Goal: Information Seeking & Learning: Compare options

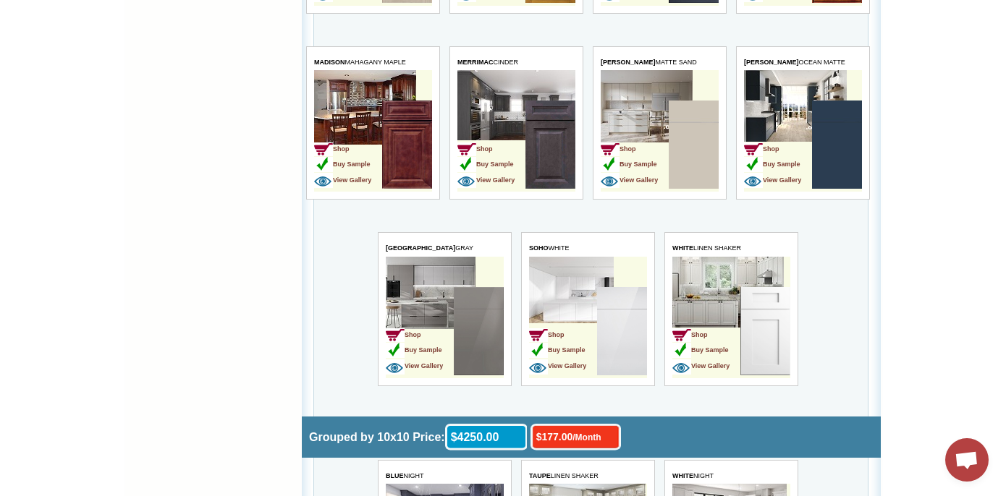
click at [622, 342] on img at bounding box center [621, 331] width 50 height 88
click at [591, 313] on td "Shop Buy Sample View Gallery" at bounding box center [562, 332] width 68 height 91
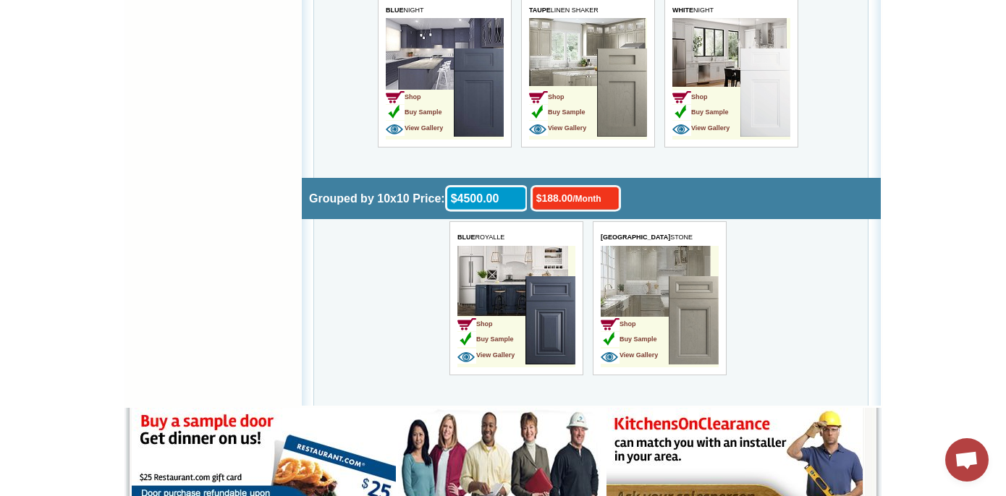
scroll to position [4641, 0]
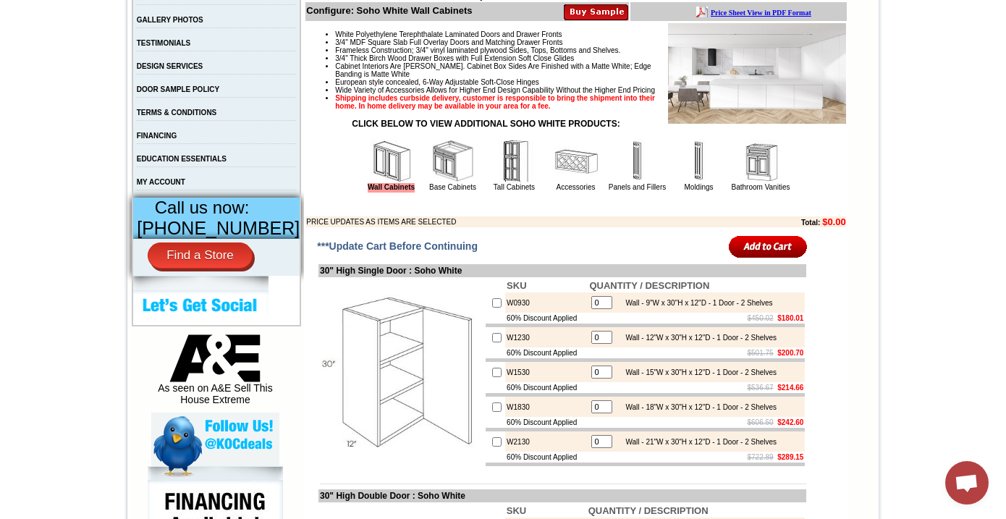
click at [437, 181] on img at bounding box center [452, 161] width 43 height 43
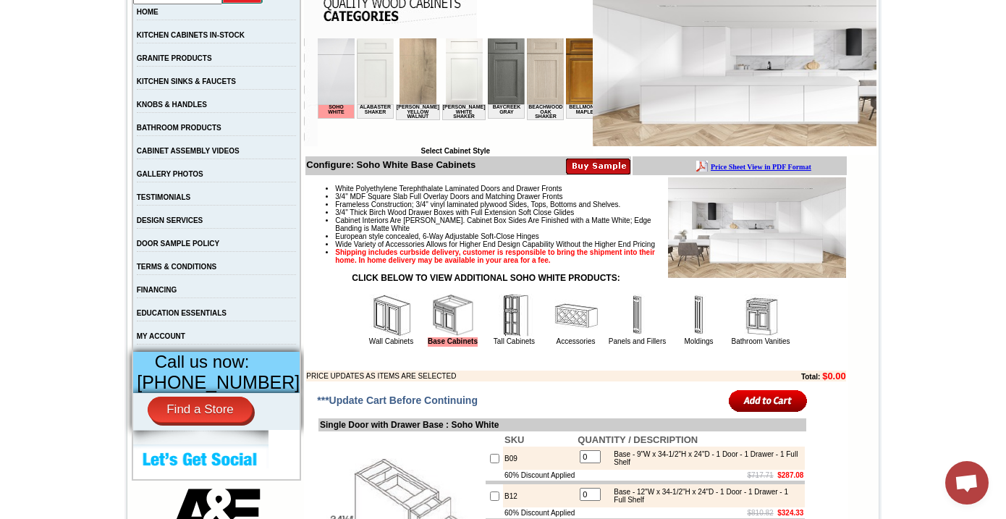
scroll to position [302, 0]
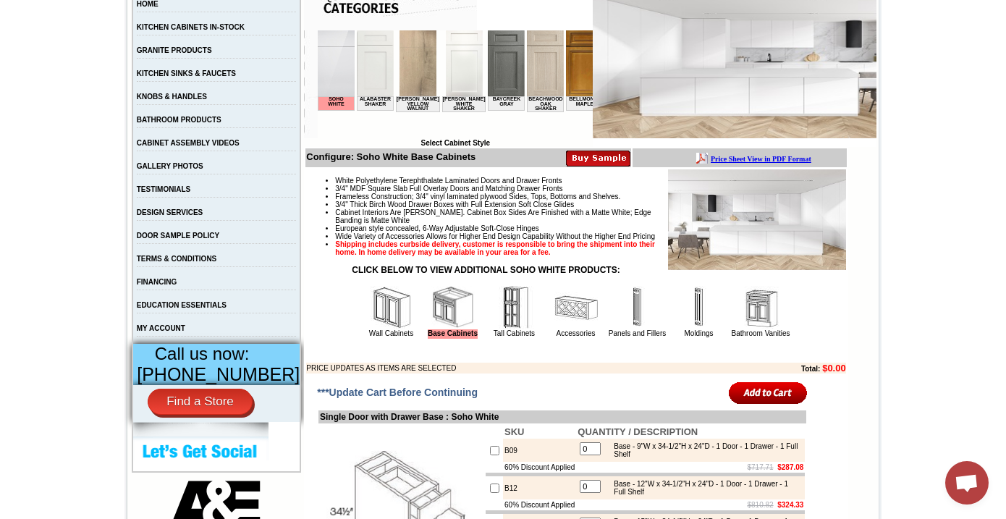
click at [501, 324] on img at bounding box center [514, 307] width 43 height 43
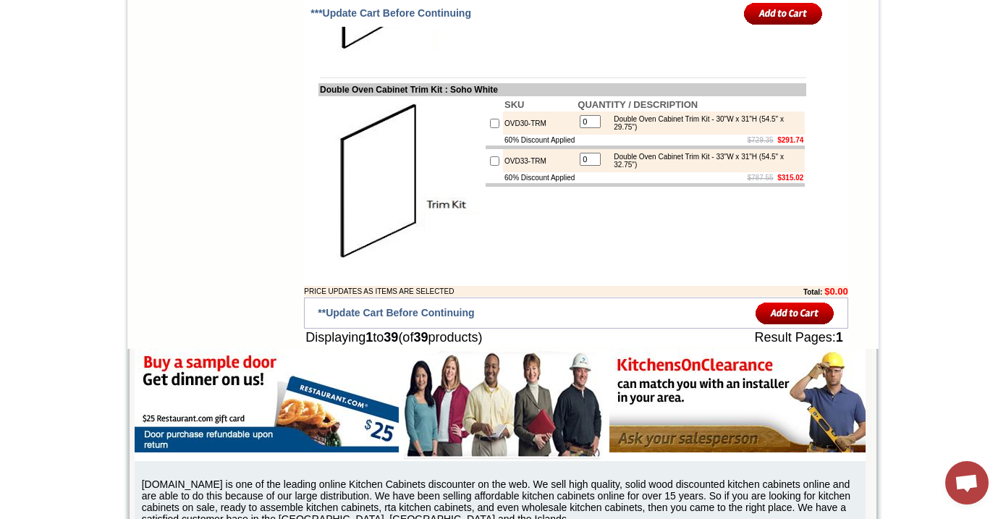
scroll to position [2781, 0]
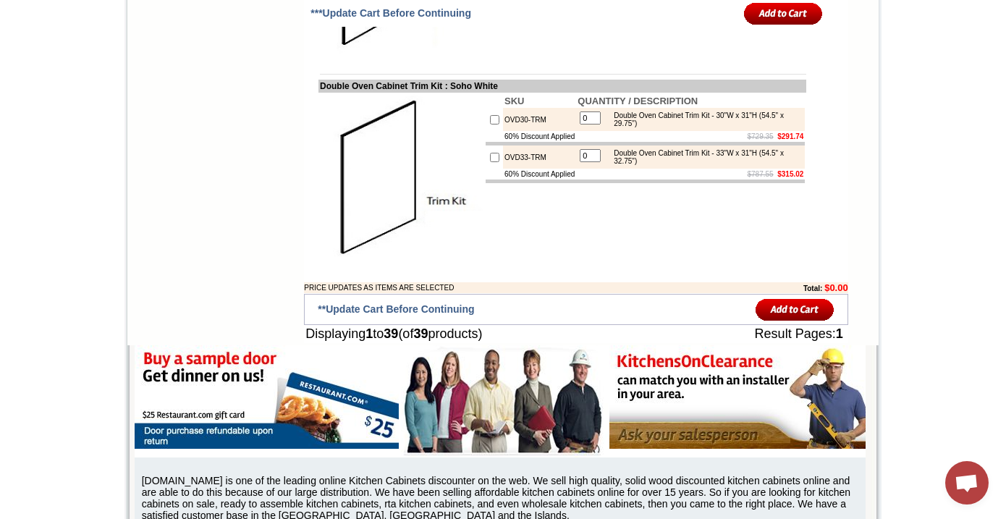
drag, startPoint x: 607, startPoint y: 157, endPoint x: 658, endPoint y: 164, distance: 51.2
drag, startPoint x: 709, startPoint y: 344, endPoint x: 582, endPoint y: 340, distance: 127.4
click at [582, 106] on b "QUANTITY / DESCRIPTION" at bounding box center [637, 101] width 120 height 11
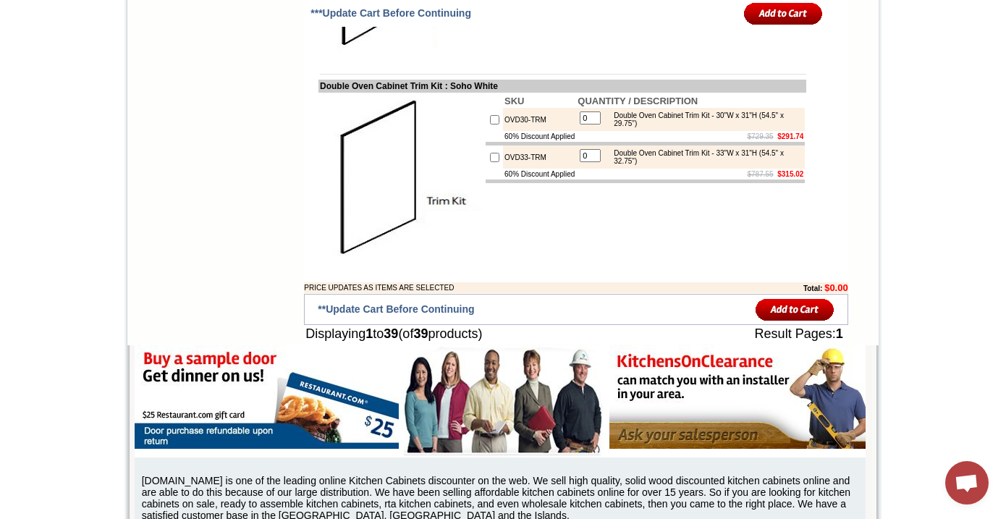
click at [643, 142] on td "$729.35 $291.74" at bounding box center [690, 136] width 229 height 11
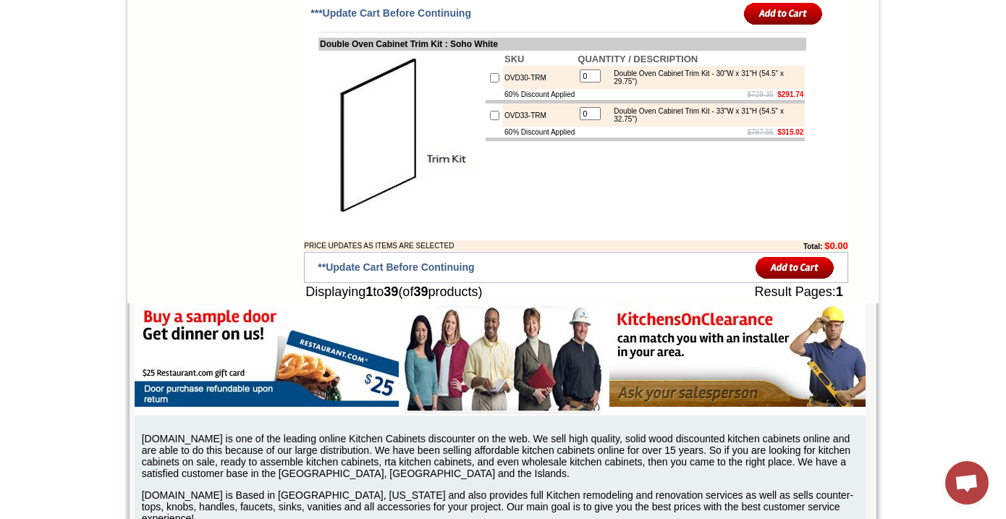
scroll to position [2830, 0]
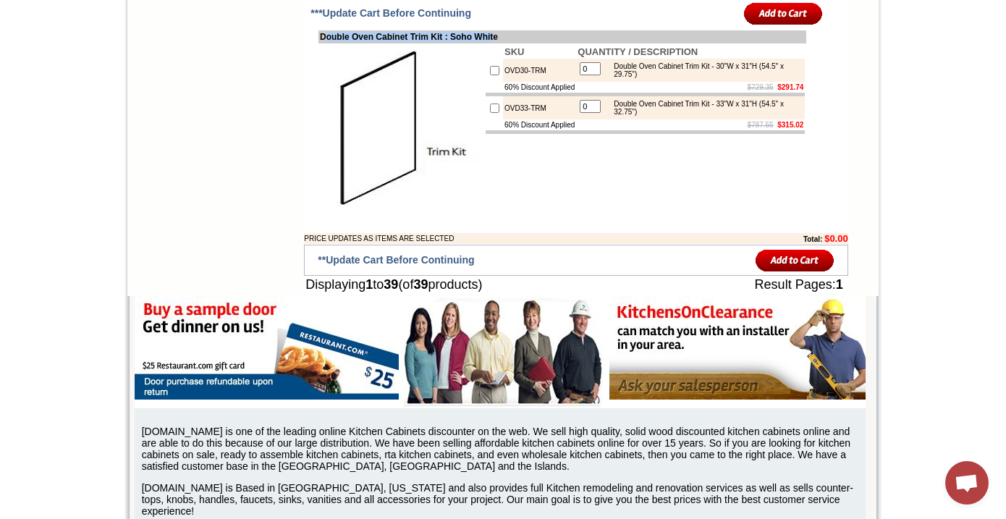
drag, startPoint x: 509, startPoint y: 277, endPoint x: 312, endPoint y: 278, distance: 196.8
click at [318, 43] on td "Double Oven Cabinet Trim Kit : Soho White" at bounding box center [562, 36] width 488 height 13
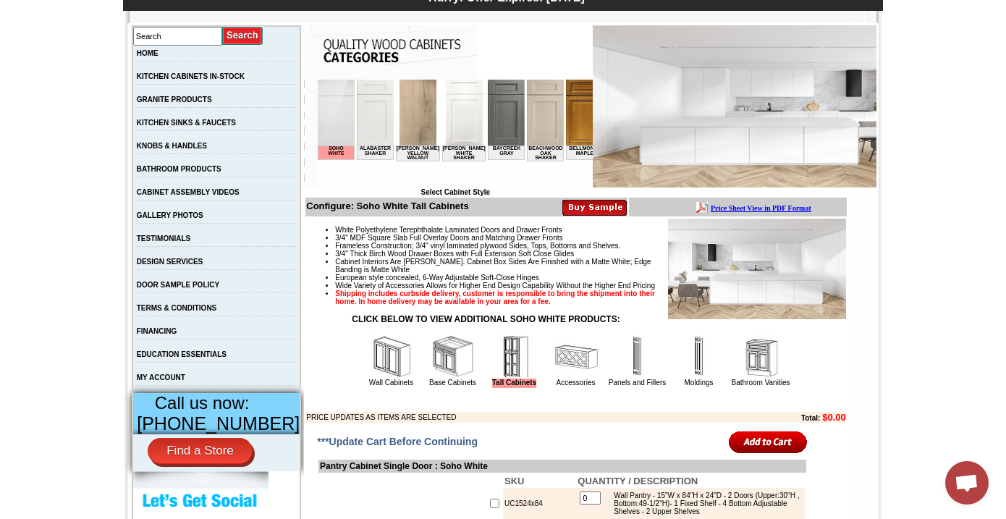
scroll to position [341, 0]
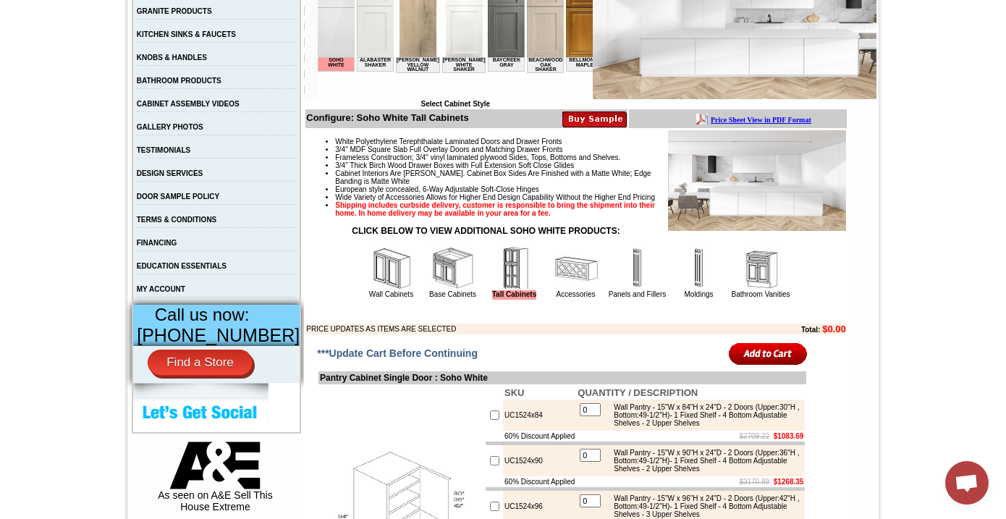
click at [431, 290] on img at bounding box center [452, 268] width 43 height 43
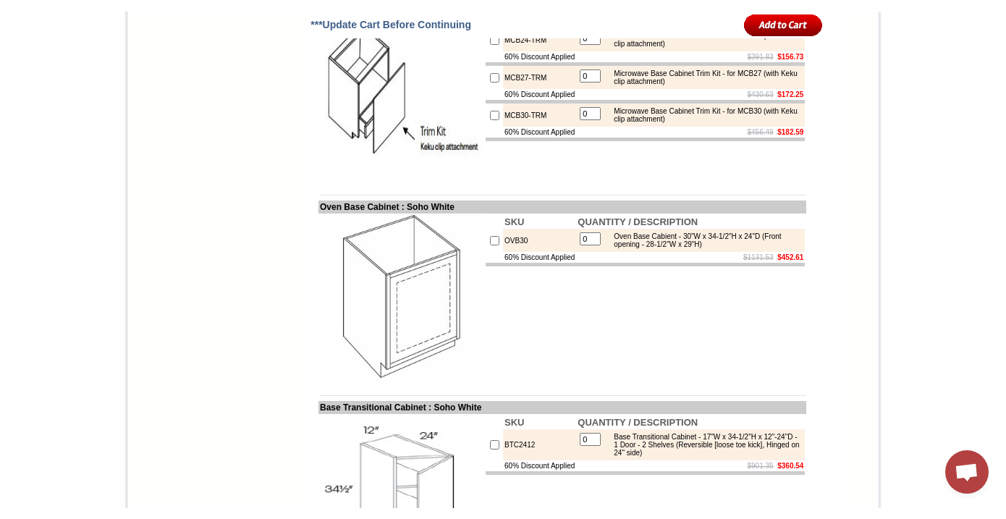
scroll to position [8007, 0]
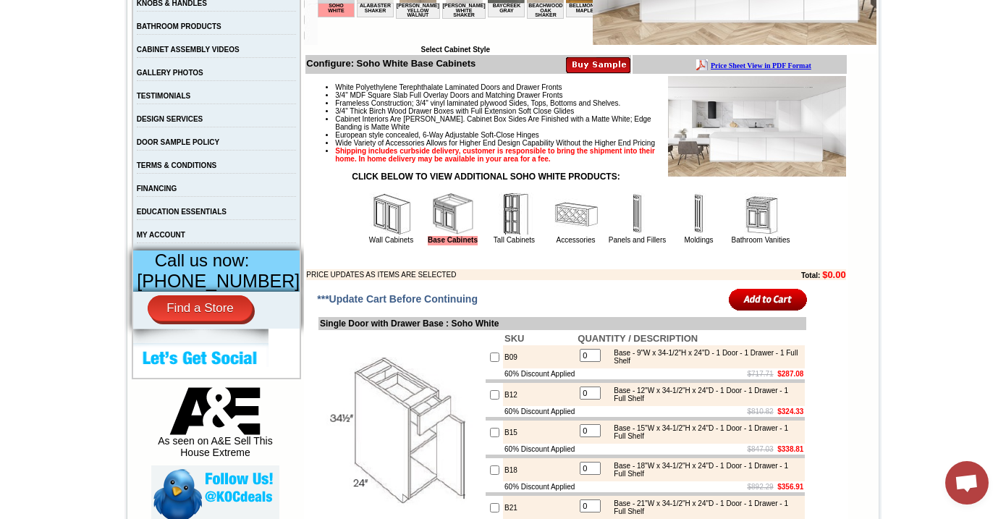
scroll to position [412, 0]
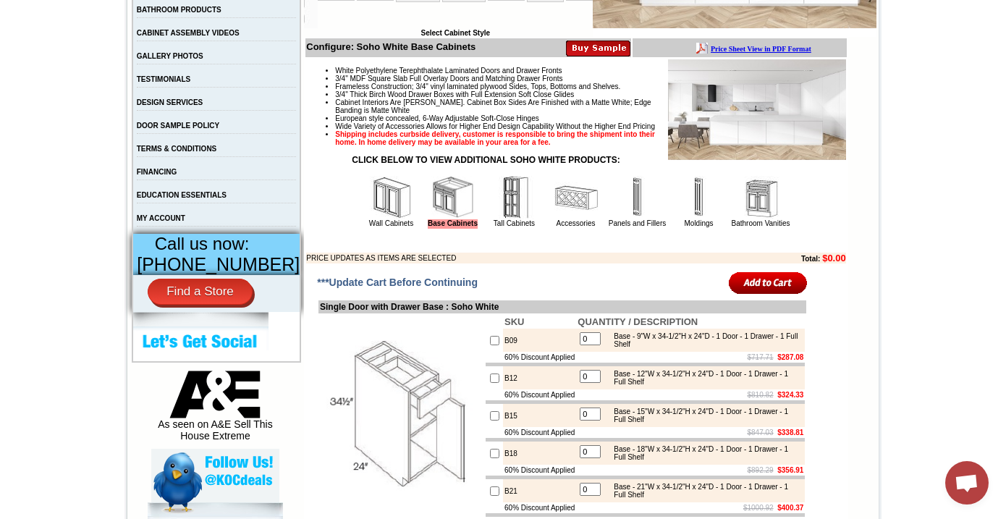
click at [370, 207] on img at bounding box center [391, 197] width 43 height 43
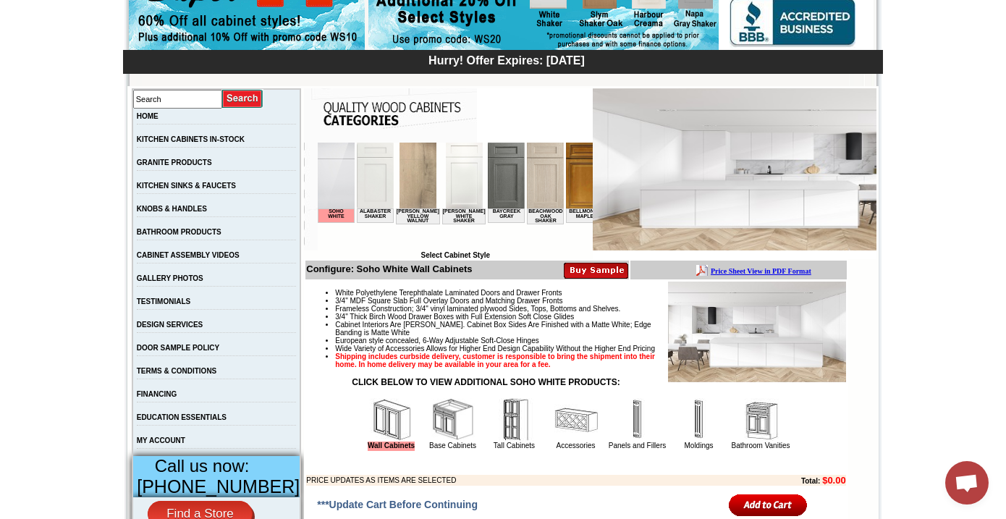
scroll to position [192, 0]
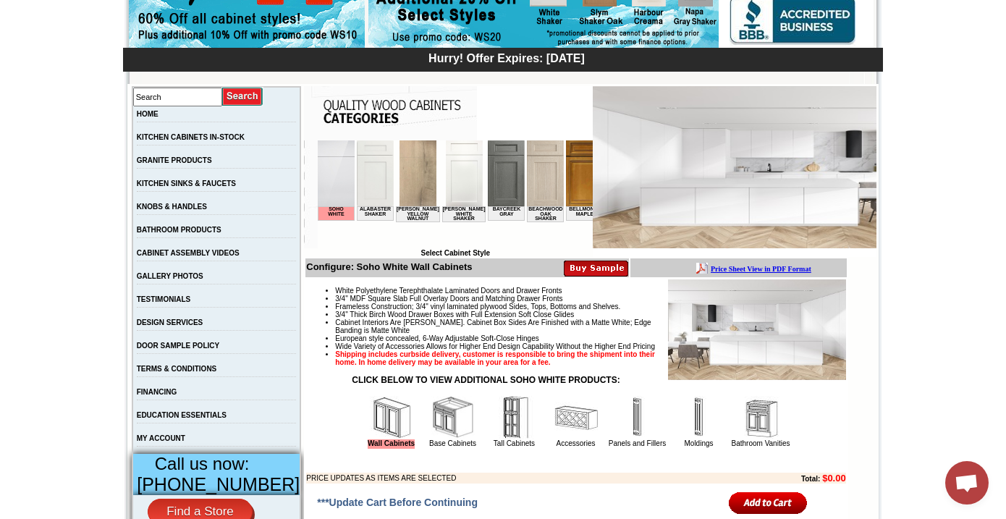
click at [451, 439] on img at bounding box center [452, 417] width 43 height 43
click at [443, 430] on img at bounding box center [452, 417] width 43 height 43
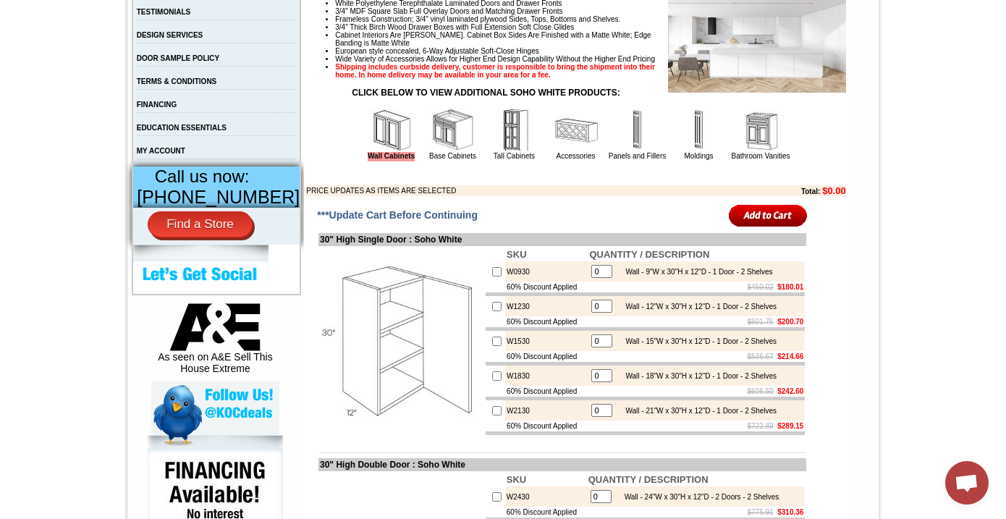
scroll to position [483, 0]
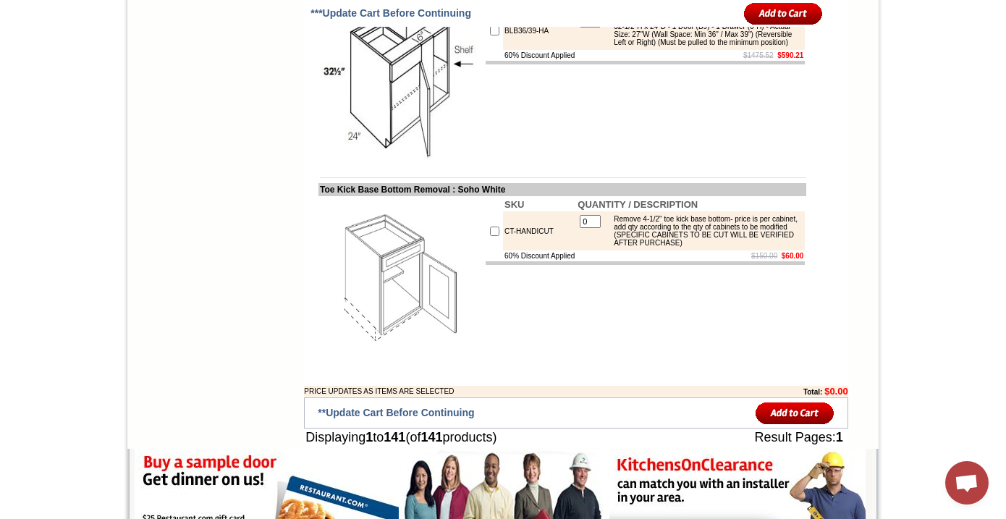
scroll to position [9459, 0]
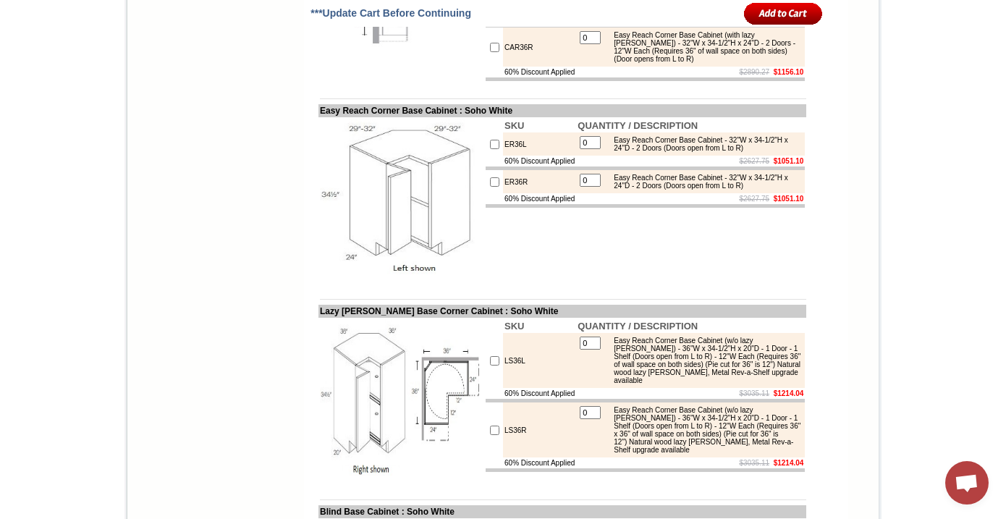
scroll to position [6289, 0]
drag, startPoint x: 763, startPoint y: 296, endPoint x: 779, endPoint y: 306, distance: 18.9
click at [710, 62] on div "Easy Reach Corner Base Cabinet (with lazy [PERSON_NAME]) - 32"W x 34-1/2"H x 24…" at bounding box center [703, 46] width 195 height 32
drag, startPoint x: 763, startPoint y: 181, endPoint x: 771, endPoint y: 190, distance: 11.3
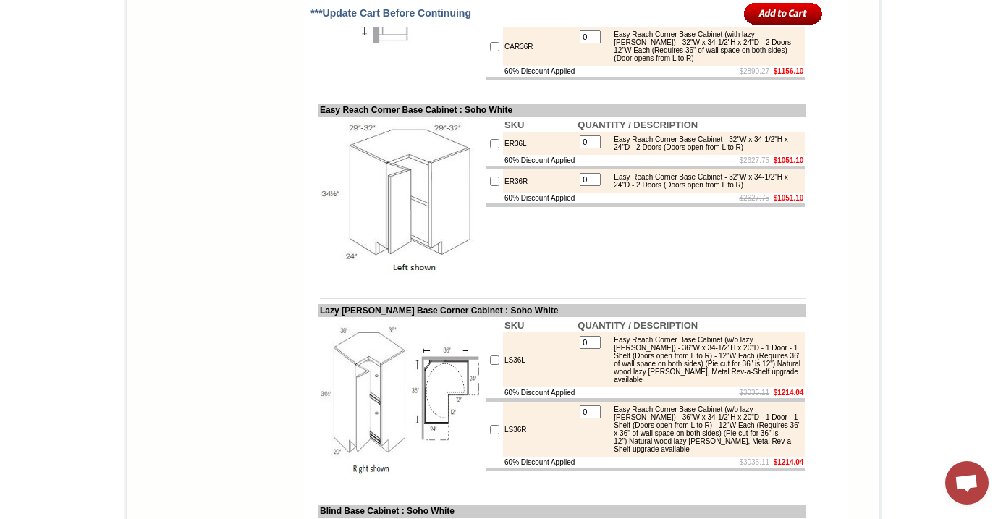
copy div "(Door opens from R to L)"
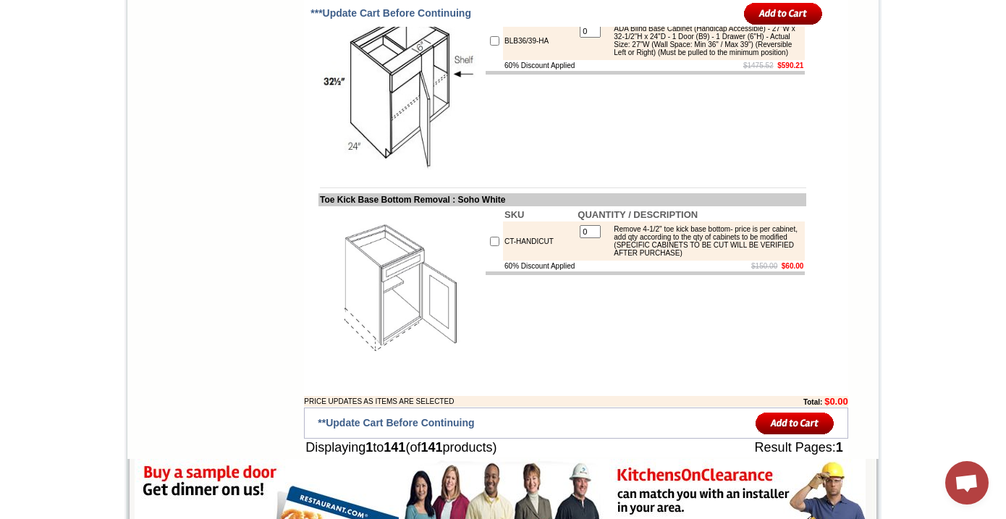
scroll to position [9467, 0]
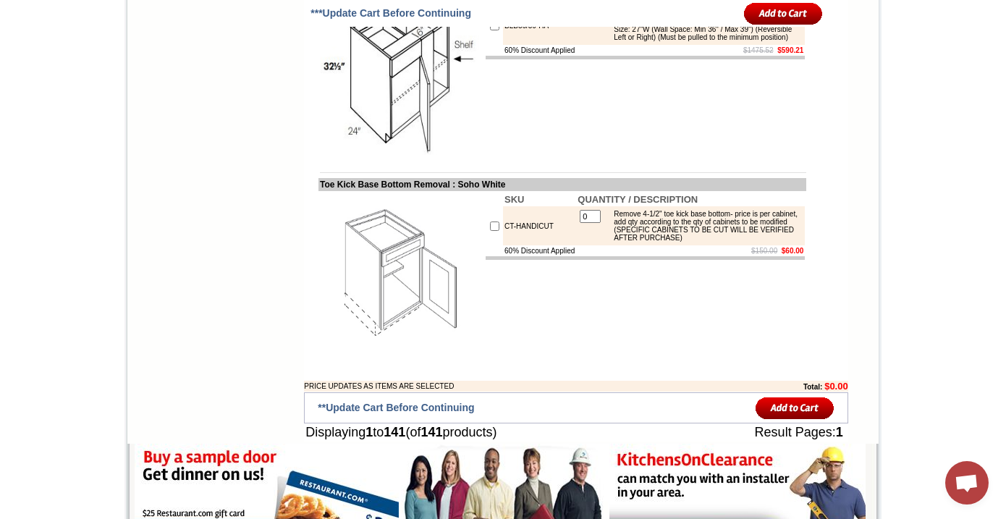
click at [364, 155] on img at bounding box center [401, 73] width 163 height 163
drag, startPoint x: 607, startPoint y: 188, endPoint x: 781, endPoint y: 213, distance: 176.1
copy div "ADA Easy Reach Corner Base Cabinet (Handicap Accessible) (w/ lazy [PERSON_NAME]…"
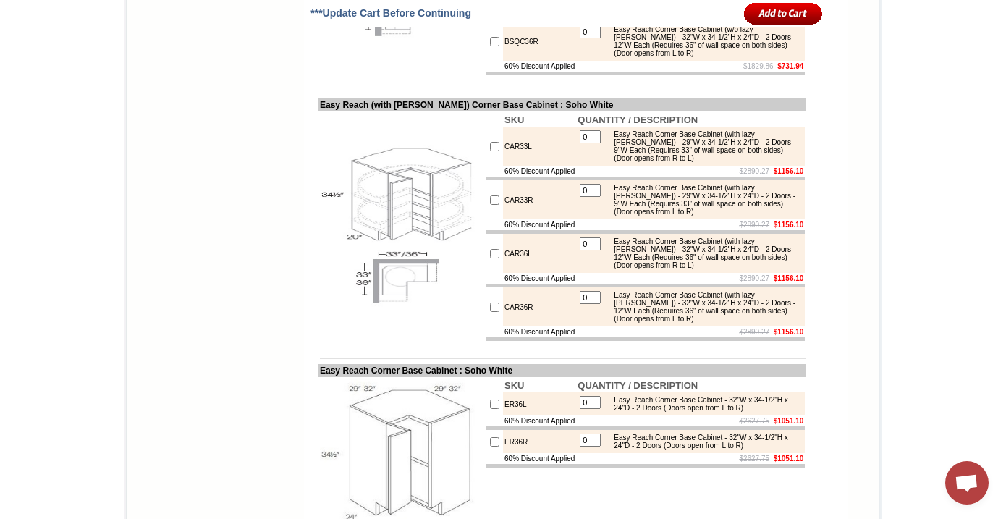
scroll to position [6023, 0]
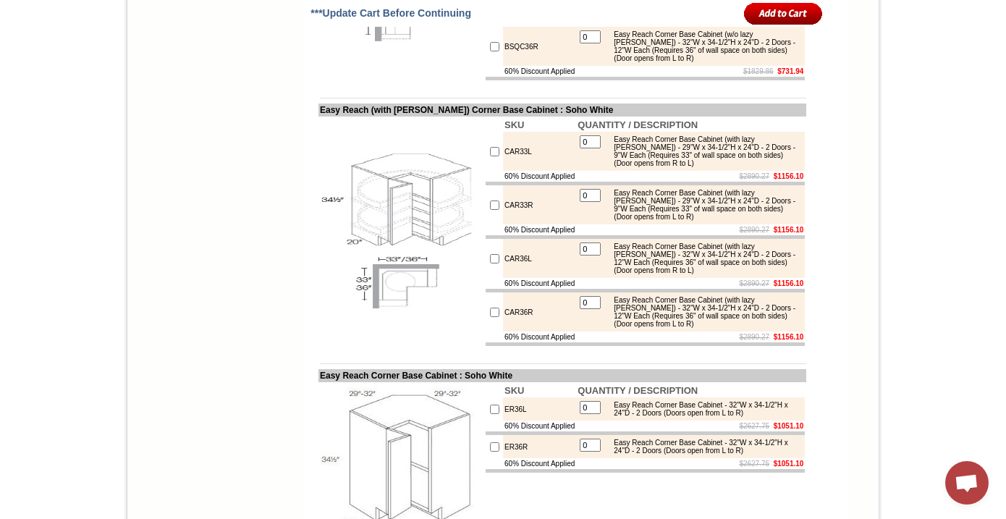
drag, startPoint x: 305, startPoint y: 121, endPoint x: 462, endPoint y: 120, distance: 157.0
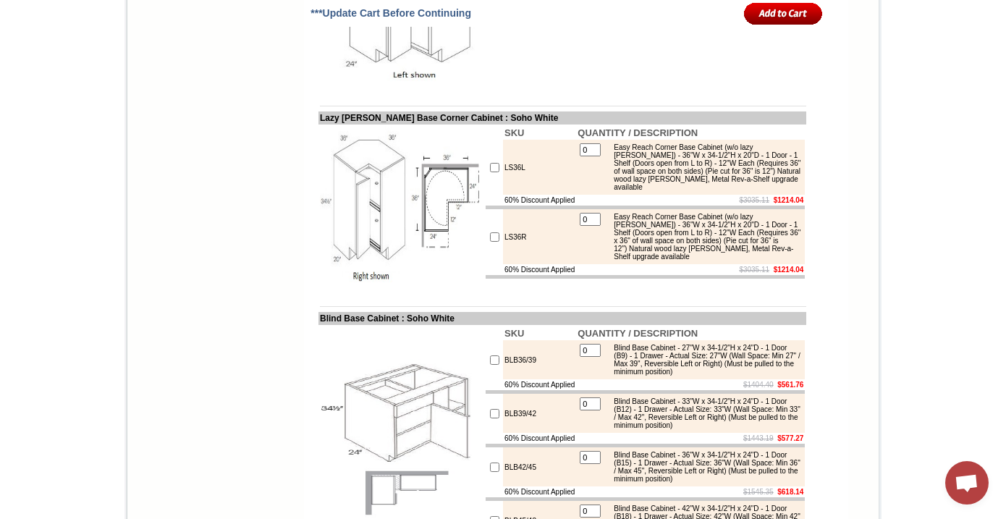
scroll to position [6484, 0]
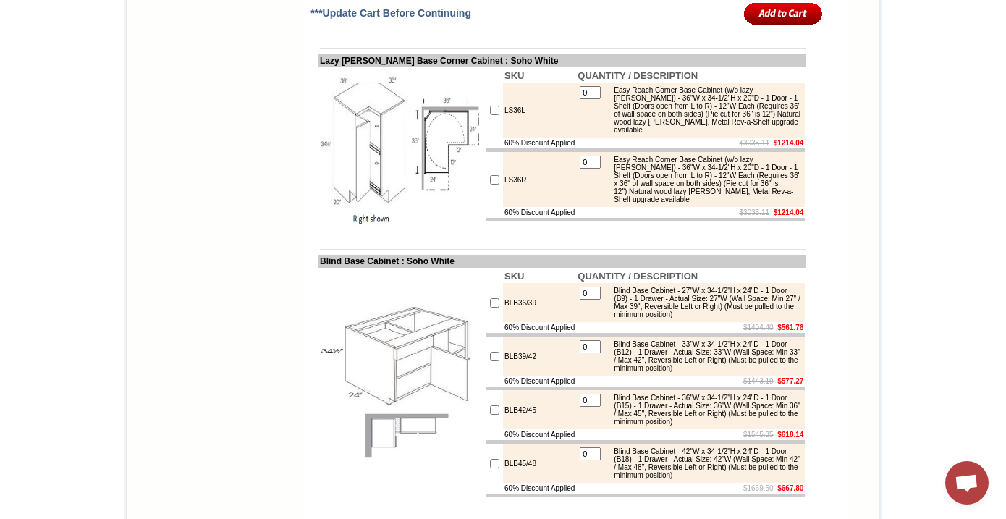
scroll to position [6540, 0]
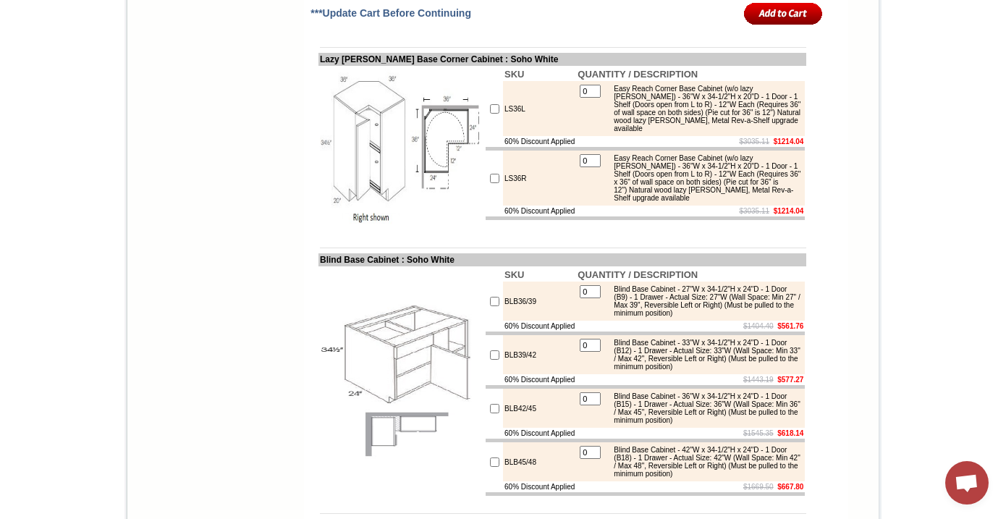
drag, startPoint x: 512, startPoint y: 202, endPoint x: 488, endPoint y: 202, distance: 24.6
copy tr "ER36L"
drag, startPoint x: 608, startPoint y: 192, endPoint x: 792, endPoint y: 203, distance: 184.8
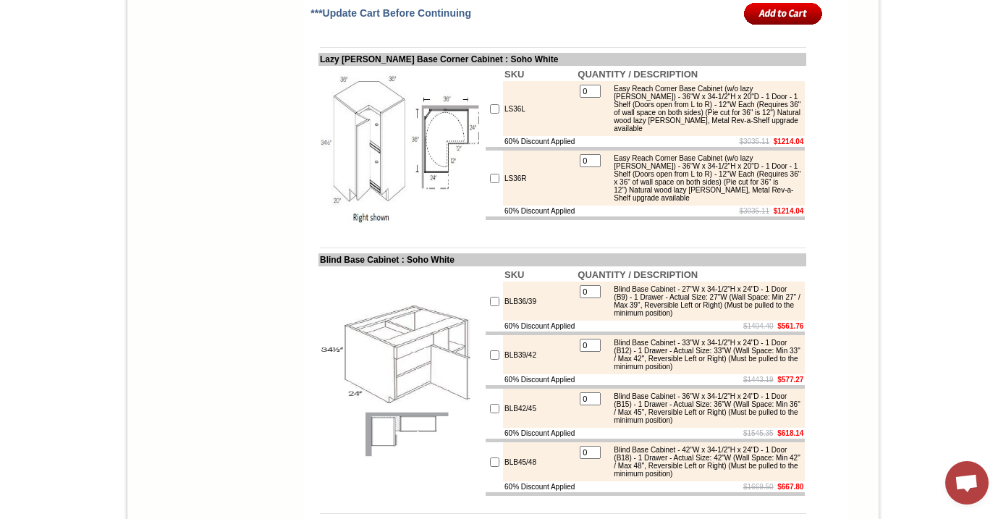
copy div "Easy Reach Corner Base Cabinet - 32"W x 34-1/2"H x 24"D - 2 Doors (Doors open f…"
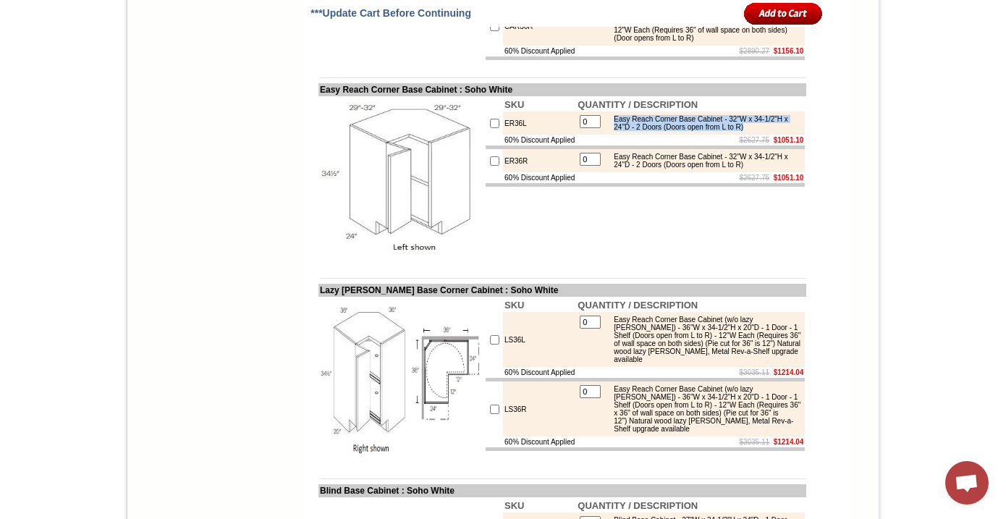
scroll to position [6319, 0]
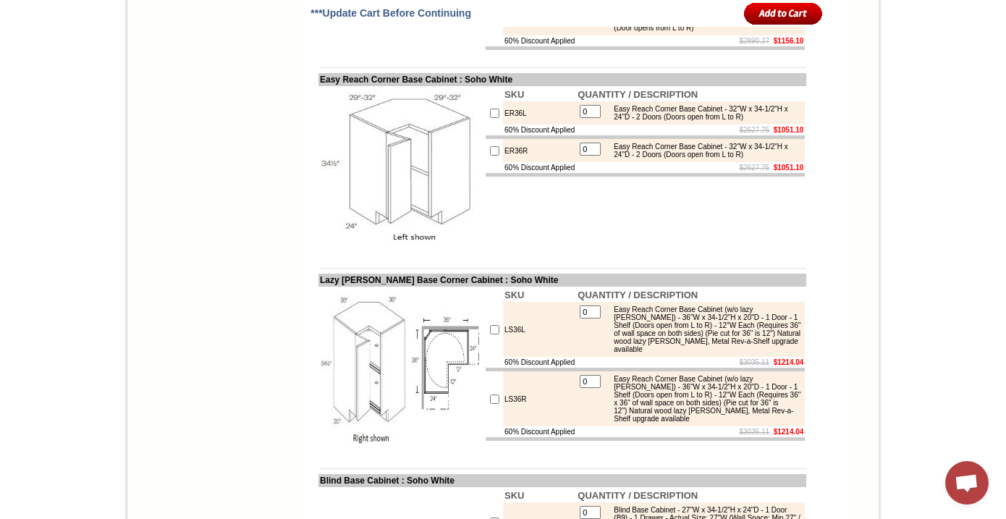
drag, startPoint x: 609, startPoint y: 247, endPoint x: 698, endPoint y: 274, distance: 92.2
copy div "Easy Reach Corner Base Cabinet (with lazy [PERSON_NAME]) - 32"W x 34-1/2"H x 24…"
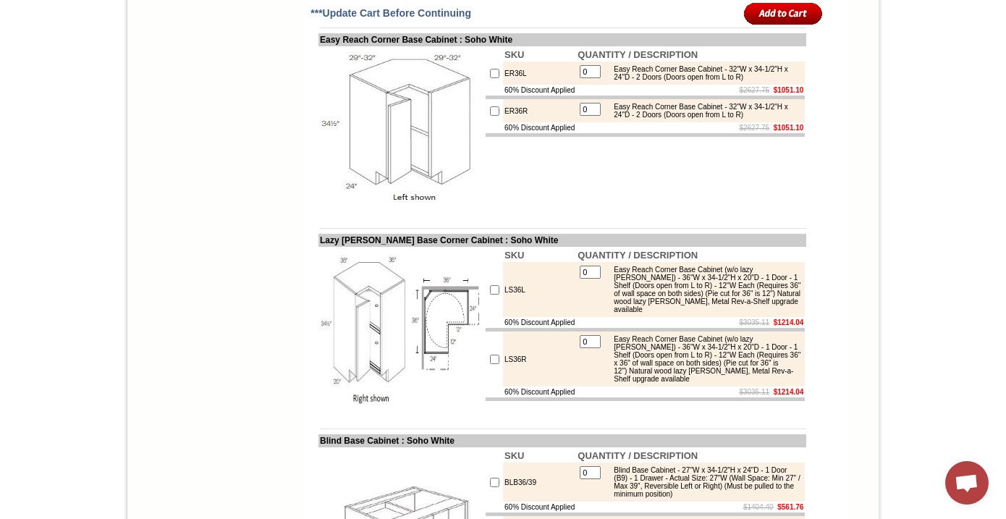
scroll to position [6422, 0]
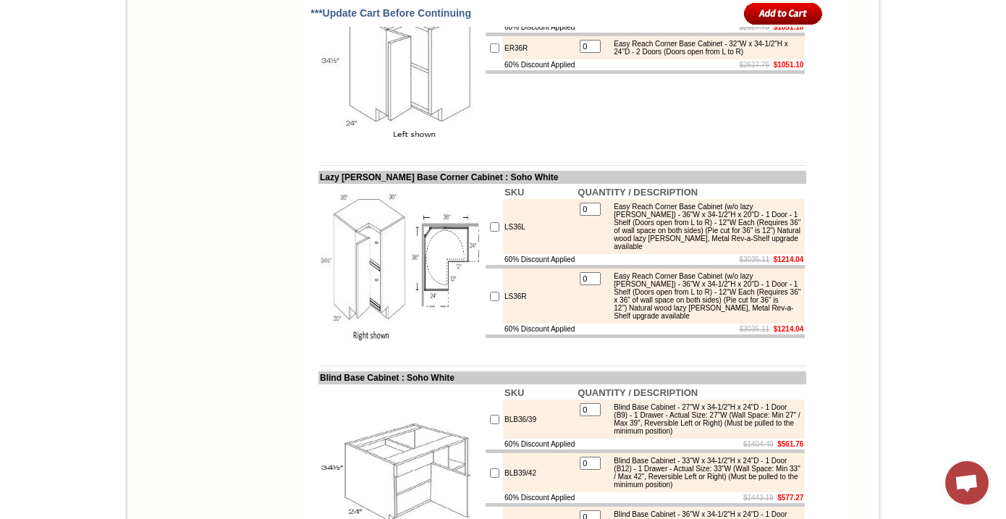
click at [580, 149] on td "SKU QUANTITY / DESCRIPTION ER36L 0 Easy Reach Corner Base Cabinet - 32"W x 34-1…" at bounding box center [645, 66] width 322 height 166
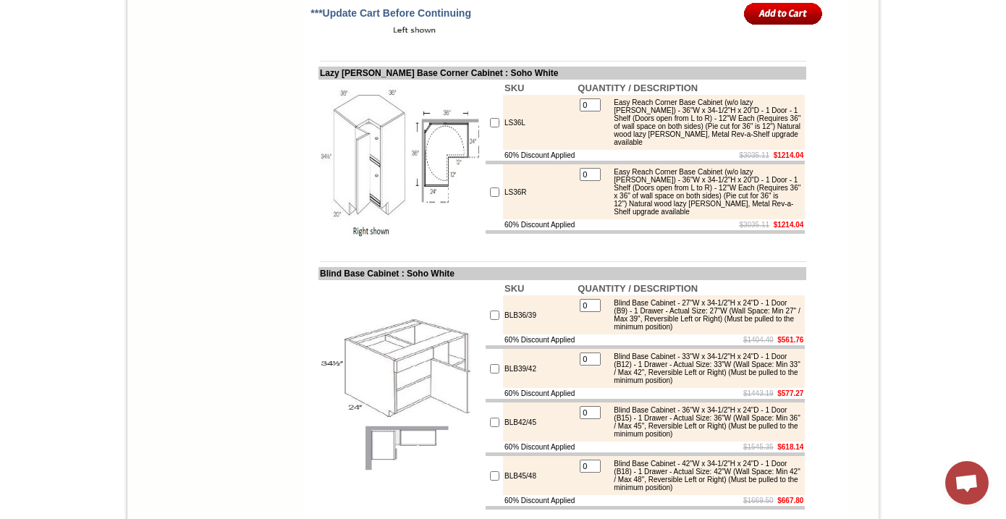
scroll to position [6530, 0]
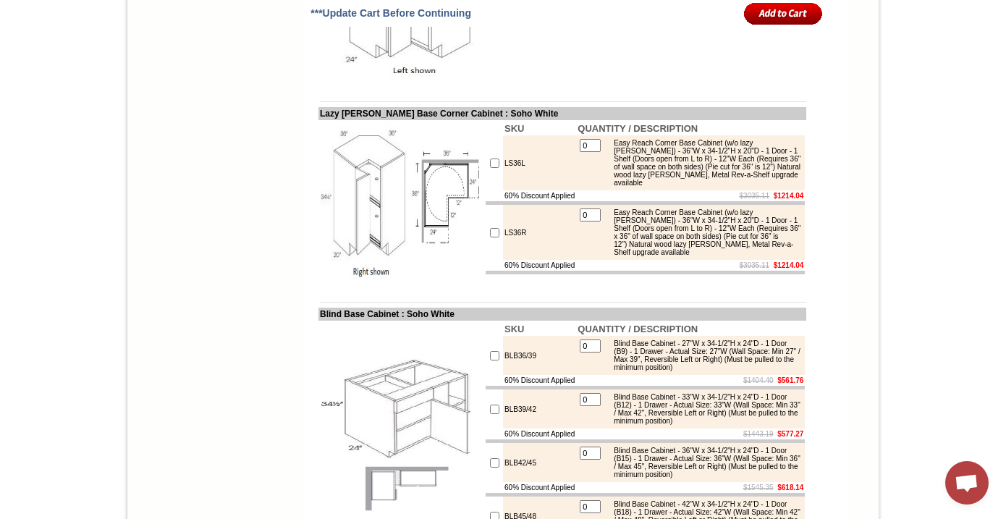
scroll to position [6491, 0]
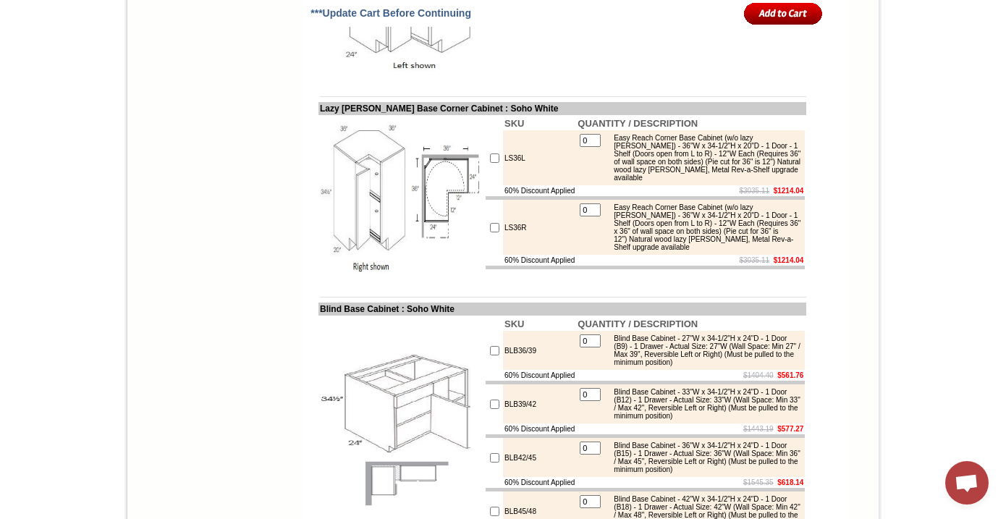
drag, startPoint x: 705, startPoint y: 252, endPoint x: 729, endPoint y: 247, distance: 24.3
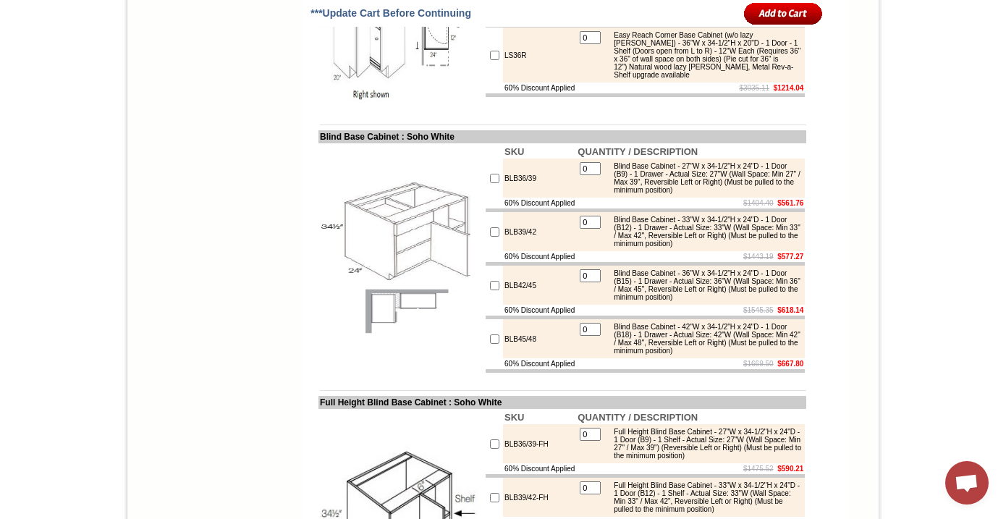
scroll to position [6659, 0]
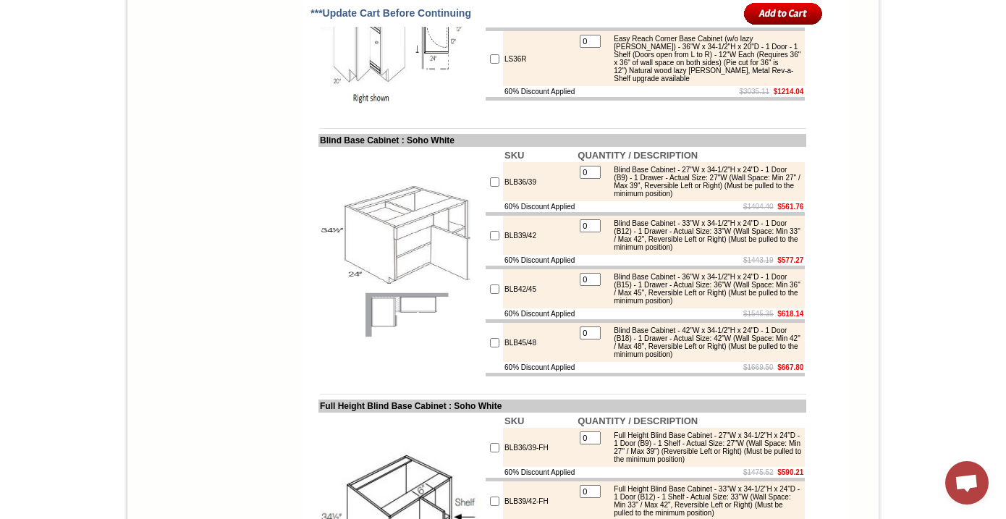
click at [366, 111] on img at bounding box center [401, 29] width 163 height 163
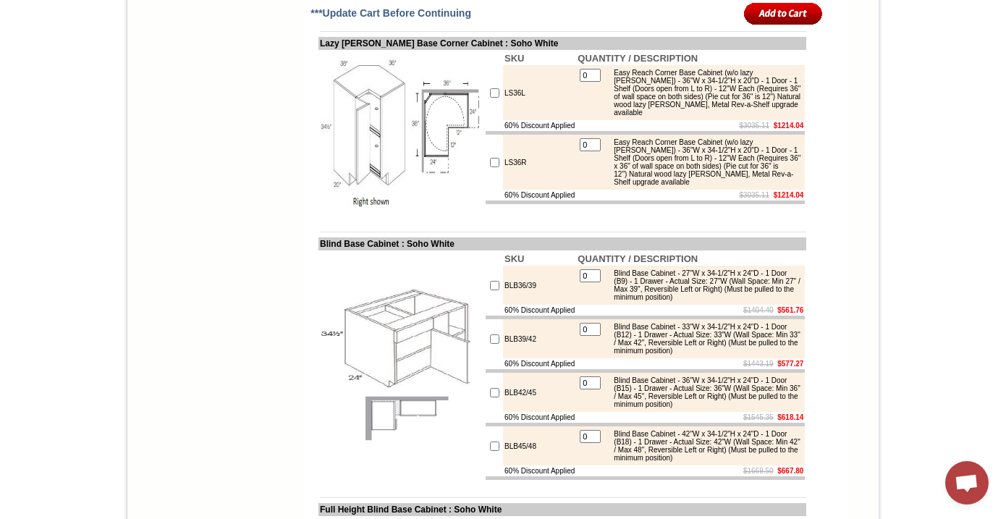
scroll to position [6577, 0]
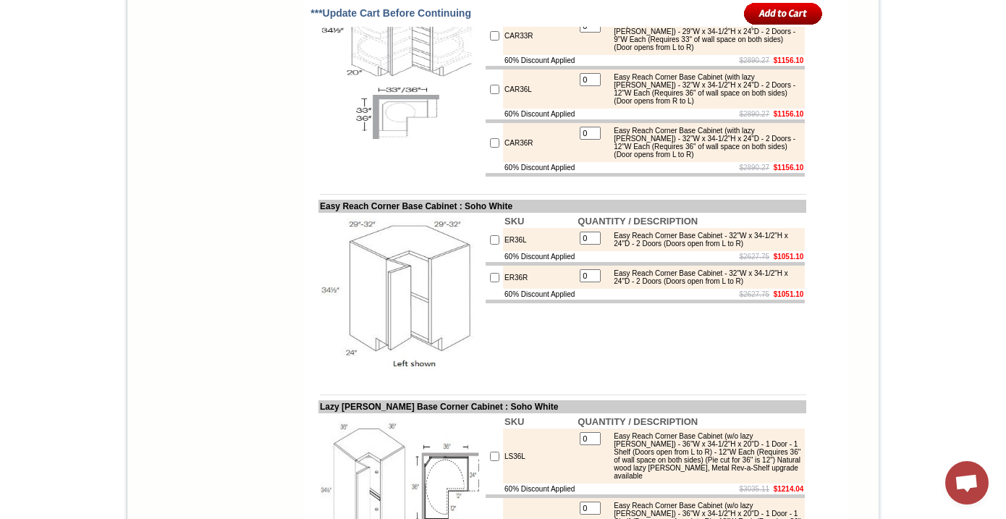
scroll to position [6192, 0]
drag, startPoint x: 788, startPoint y: 153, endPoint x: 728, endPoint y: 153, distance: 60.1
copy div "(w/o lazy [PERSON_NAME])"
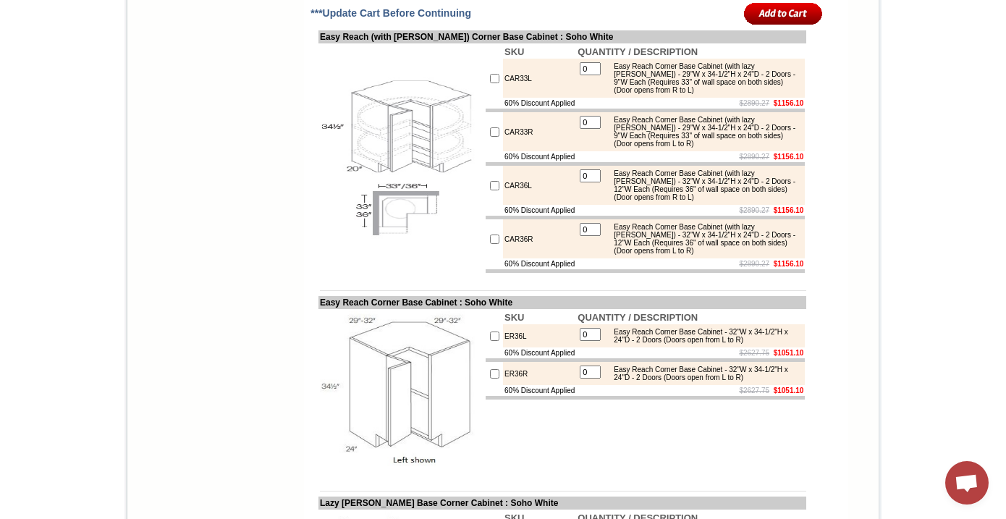
scroll to position [6097, 0]
copy div "(w/o lazy [PERSON_NAME])"
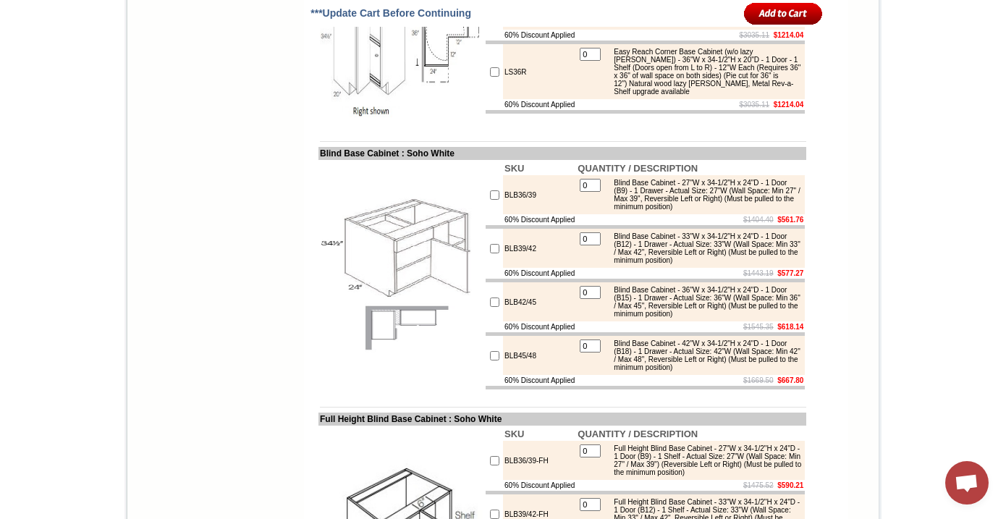
scroll to position [6654, 0]
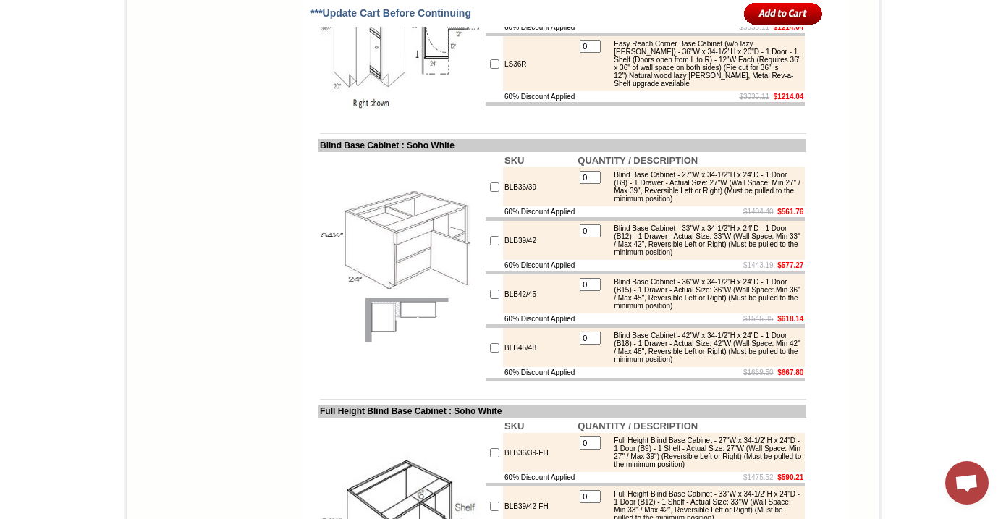
drag, startPoint x: 701, startPoint y: 308, endPoint x: 640, endPoint y: 301, distance: 61.2
drag, startPoint x: 517, startPoint y: 305, endPoint x: 488, endPoint y: 305, distance: 29.0
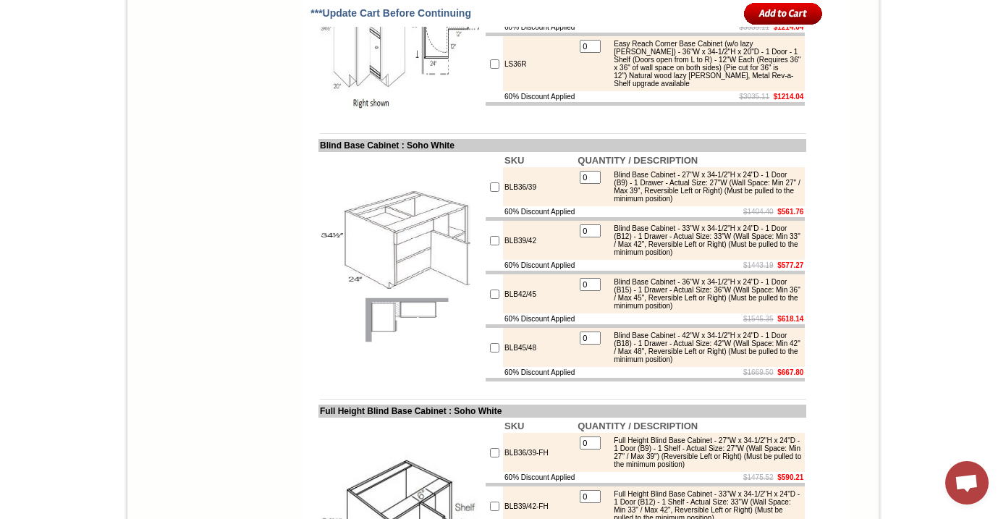
copy tr "LS36L"
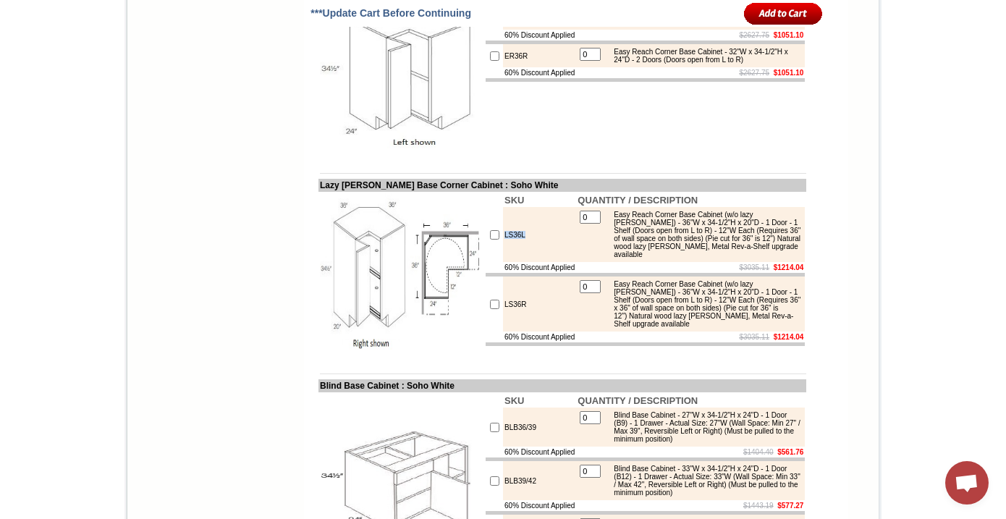
scroll to position [6413, 0]
drag, startPoint x: 787, startPoint y: 211, endPoint x: 732, endPoint y: 213, distance: 55.0
copy div "with [PERSON_NAME]"
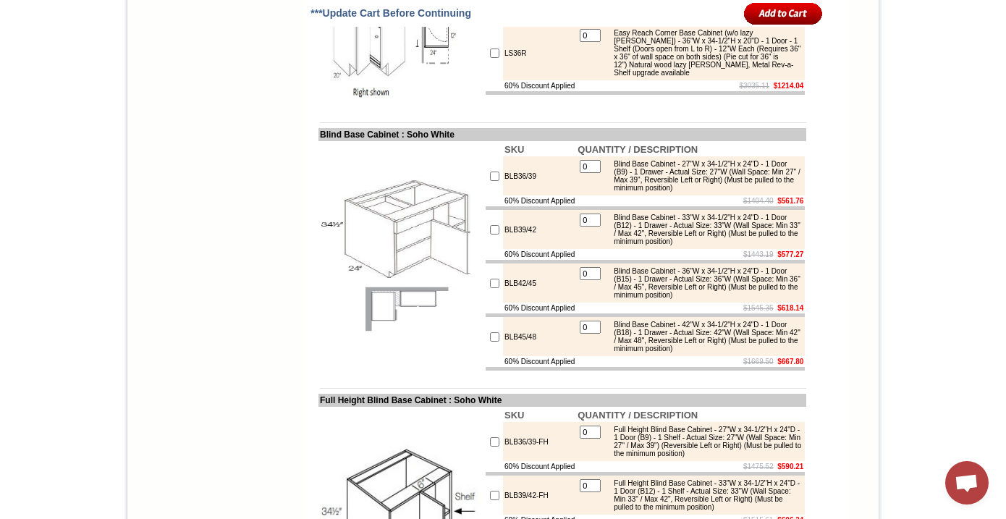
scroll to position [6677, 0]
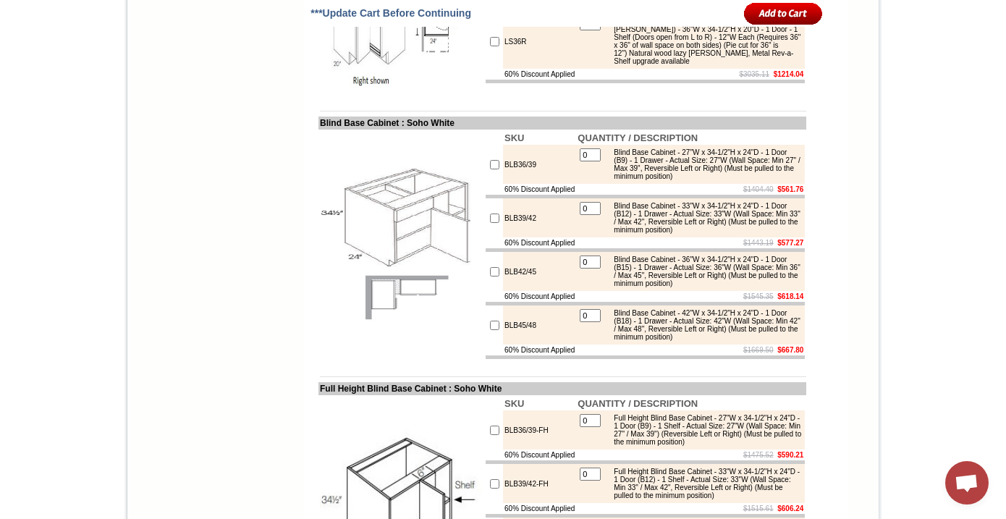
drag, startPoint x: 698, startPoint y: 292, endPoint x: 603, endPoint y: 296, distance: 94.9
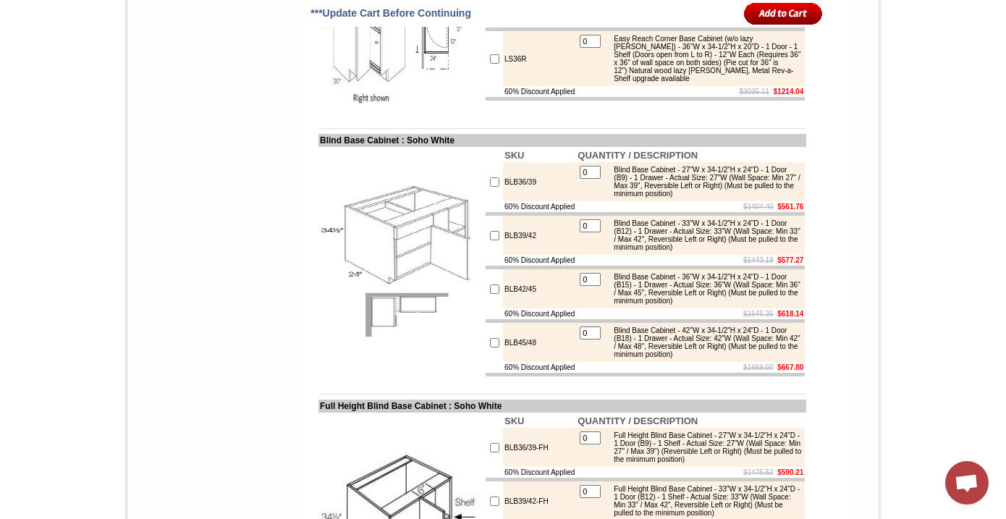
scroll to position [6661, 0]
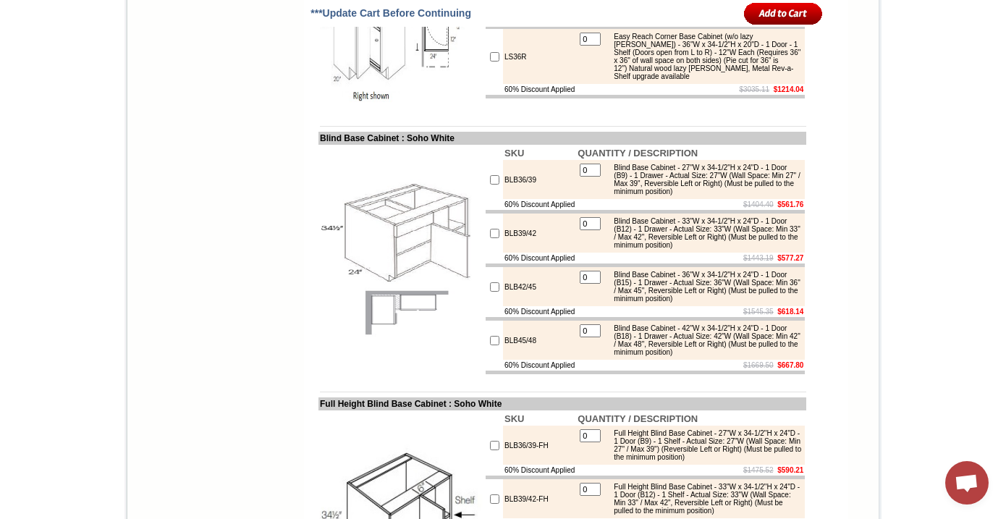
drag, startPoint x: 700, startPoint y: 309, endPoint x: 734, endPoint y: 318, distance: 34.6
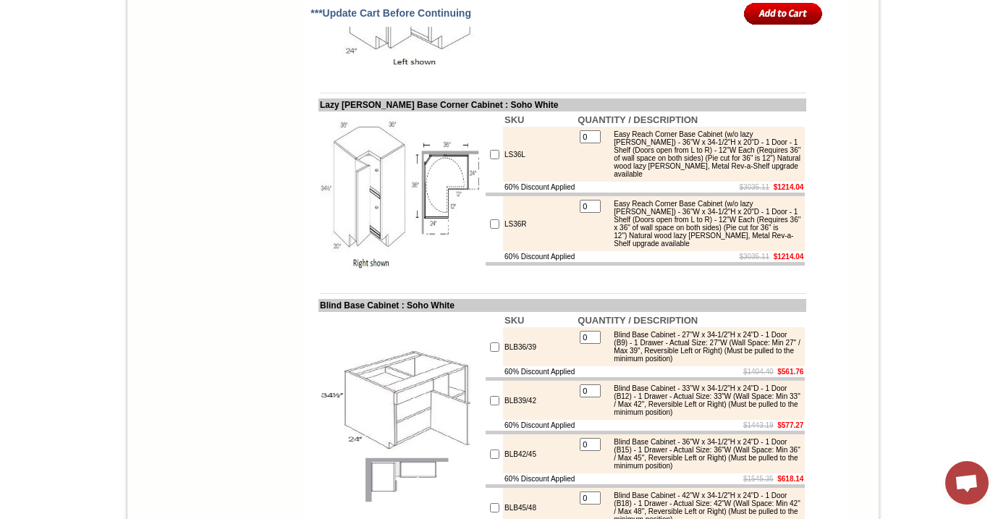
scroll to position [6543, 0]
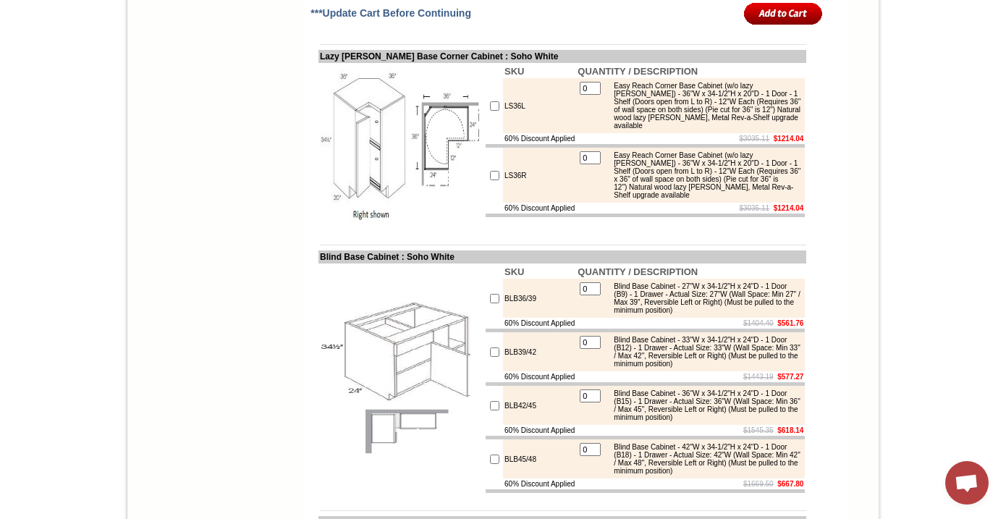
drag, startPoint x: 307, startPoint y: 157, endPoint x: 554, endPoint y: 163, distance: 246.8
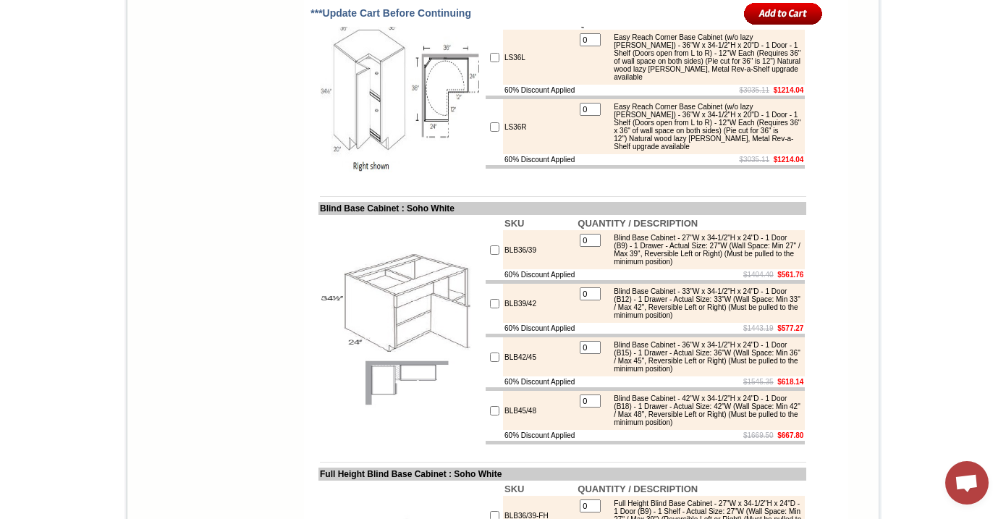
scroll to position [6593, 0]
drag, startPoint x: 305, startPoint y: 313, endPoint x: 529, endPoint y: 318, distance: 223.6
click at [529, 13] on td "Lazy [PERSON_NAME] Base Corner Cabinet : Soho White" at bounding box center [562, 6] width 488 height 13
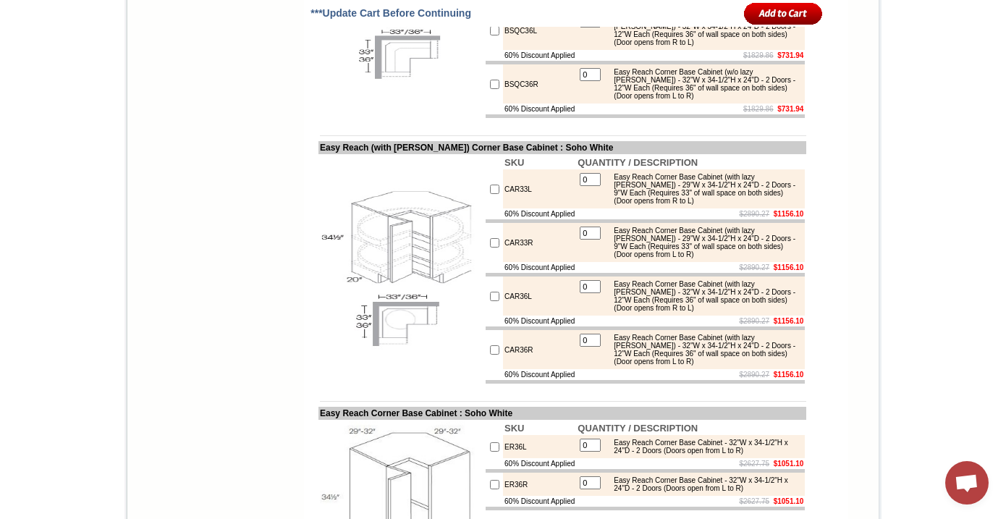
scroll to position [5989, 0]
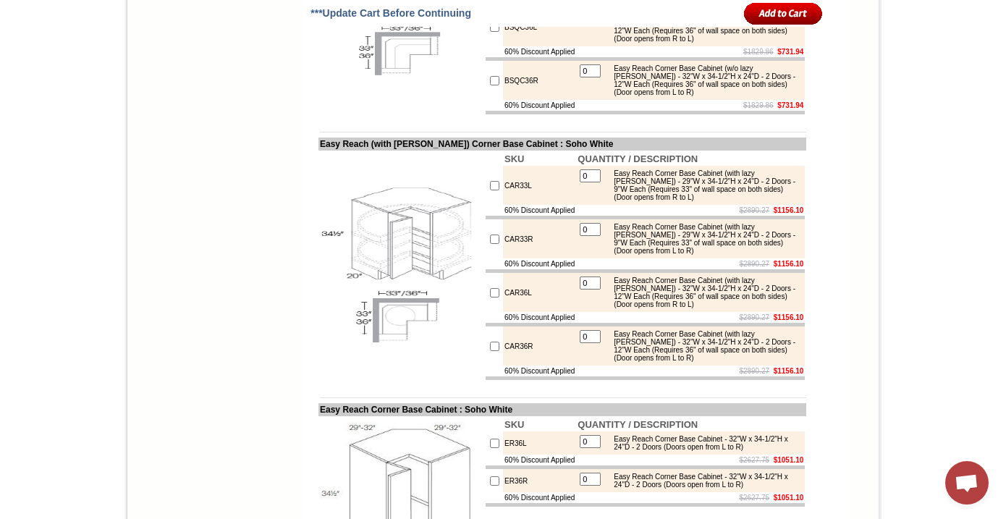
drag, startPoint x: 306, startPoint y: 151, endPoint x: 529, endPoint y: 151, distance: 222.9
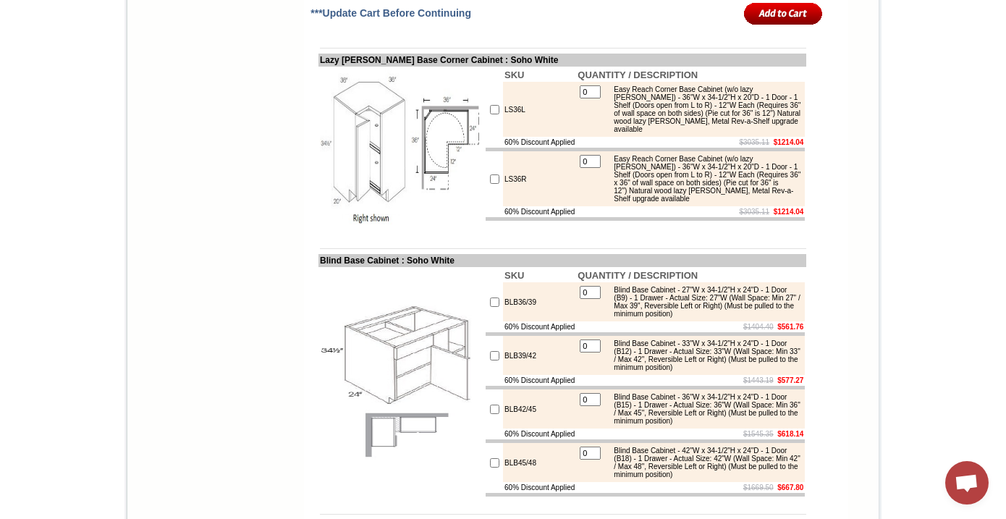
scroll to position [6534, 0]
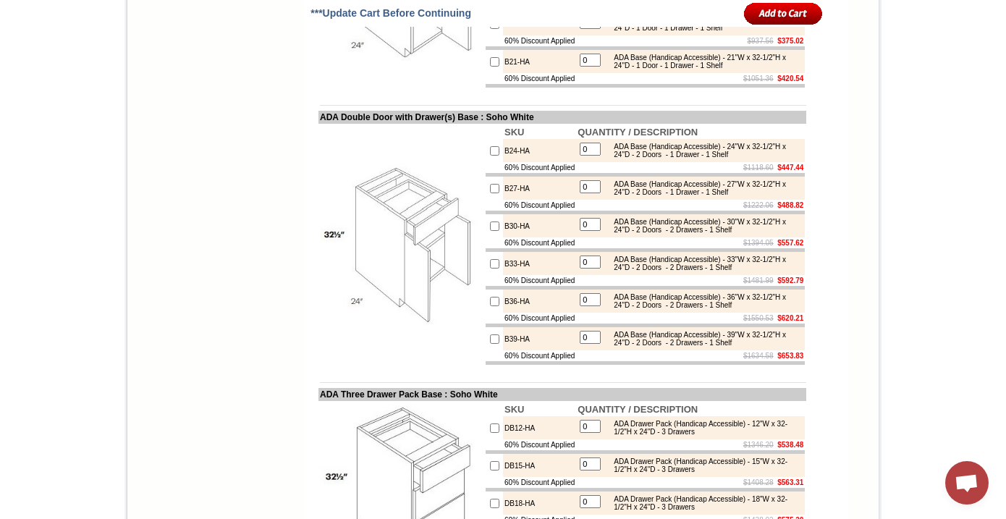
scroll to position [8658, 0]
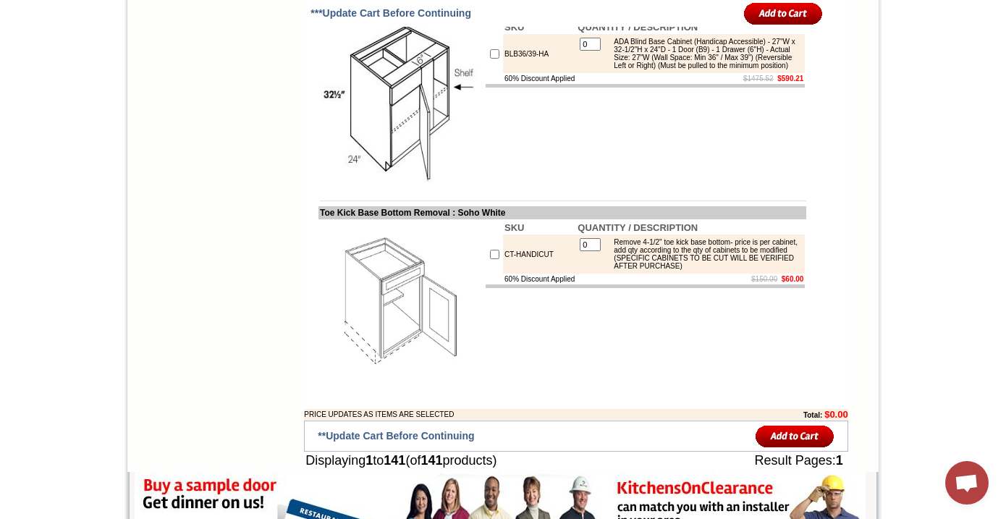
scroll to position [9448, 0]
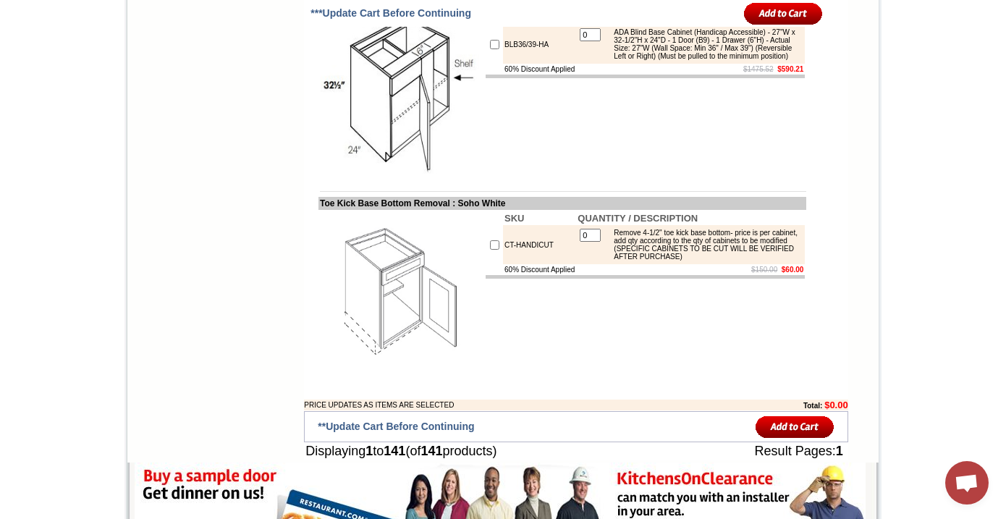
drag, startPoint x: 306, startPoint y: 177, endPoint x: 644, endPoint y: 177, distance: 337.9
copy td "ADA Easy Reach (w/ Lazy [PERSON_NAME]) Corner Base Cabinet : Soho White"
